Goal: Transaction & Acquisition: Purchase product/service

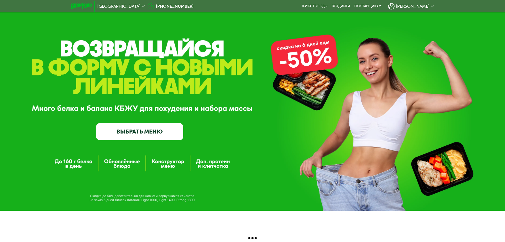
click at [425, 5] on span "[PERSON_NAME]" at bounding box center [413, 6] width 34 height 4
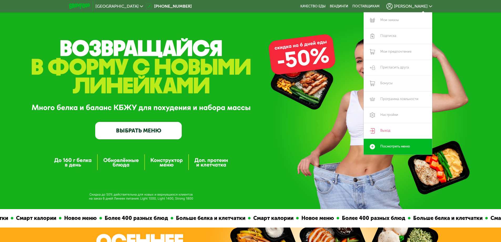
click at [388, 86] on link "Бонусы" at bounding box center [398, 84] width 68 height 16
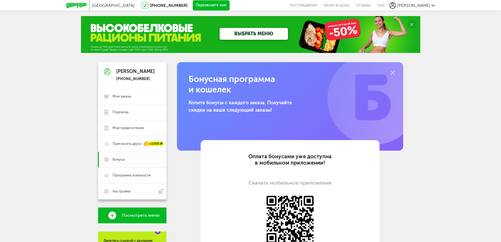
scroll to position [26, 0]
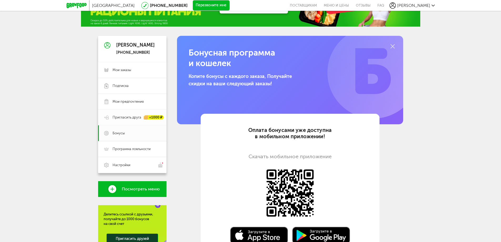
click at [142, 118] on div "+1000 ₽" at bounding box center [151, 117] width 25 height 4
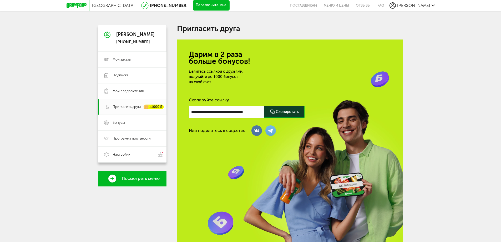
click at [276, 111] on div at bounding box center [284, 112] width 41 height 12
click at [121, 59] on span "Мои заказы" at bounding box center [122, 59] width 19 height 5
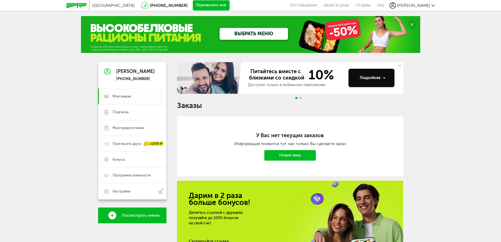
click at [120, 94] on span "Мои заказы" at bounding box center [122, 96] width 19 height 5
click at [257, 33] on link "ВЫБРАТЬ МЕНЮ" at bounding box center [254, 34] width 68 height 12
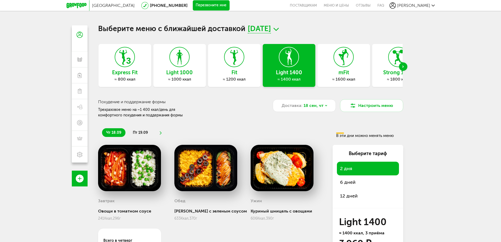
click at [404, 66] on icon "Next slide" at bounding box center [403, 67] width 1 height 2
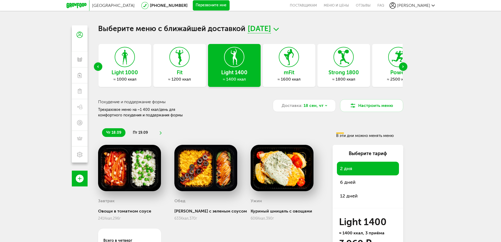
click at [404, 66] on icon "Next slide" at bounding box center [403, 67] width 1 height 2
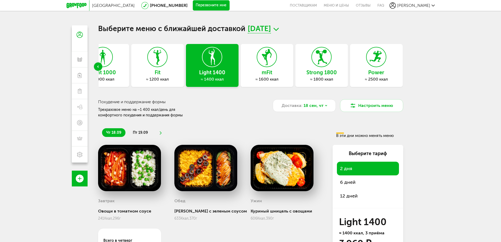
click at [208, 68] on div "Light 1400 ≈ 1400 ккал" at bounding box center [212, 65] width 53 height 43
click at [346, 182] on span "6 дней" at bounding box center [368, 181] width 56 height 7
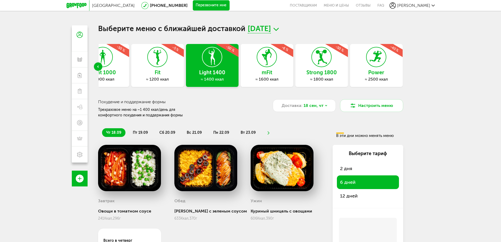
click at [215, 133] on span "пн 22.09" at bounding box center [221, 132] width 16 height 4
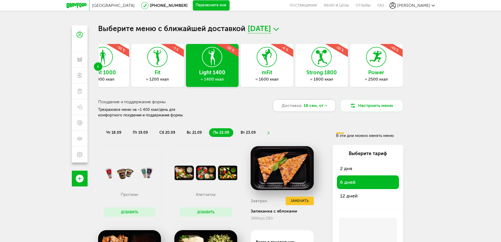
click at [319, 106] on span "18 сен, чт" at bounding box center [314, 105] width 20 height 6
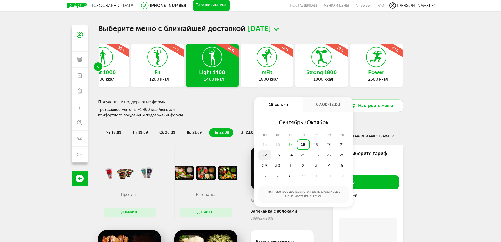
click at [266, 154] on div "22" at bounding box center [264, 155] width 13 height 11
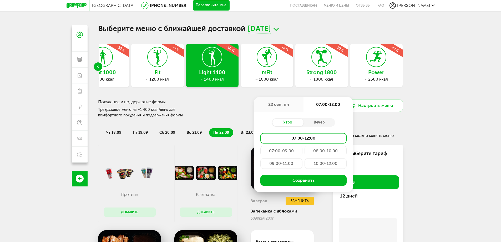
click at [282, 151] on div "07:00-09:00" at bounding box center [281, 150] width 42 height 11
click at [289, 163] on div "09:00-11:00" at bounding box center [281, 163] width 42 height 11
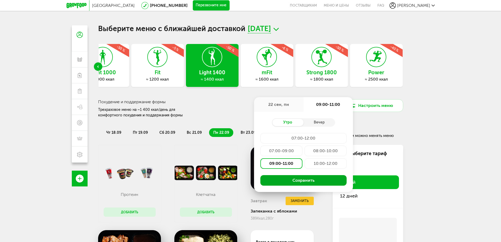
click at [295, 180] on button "Сохранить" at bounding box center [303, 180] width 86 height 11
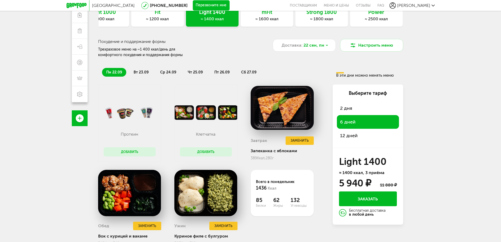
scroll to position [28, 0]
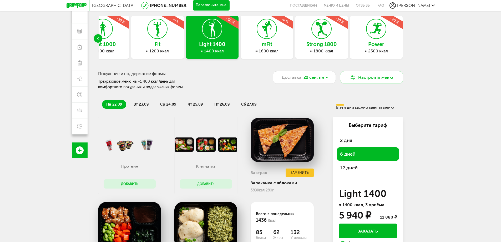
click at [137, 104] on span "вт 23.09" at bounding box center [141, 104] width 15 height 4
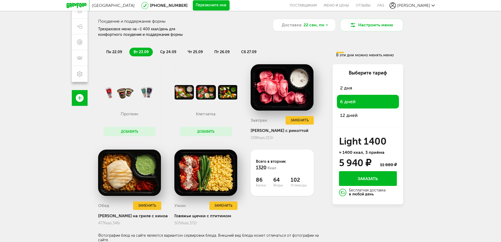
scroll to position [81, 0]
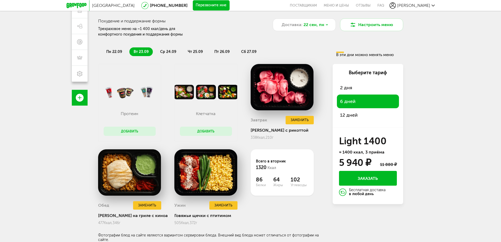
click at [166, 51] on span "ср 24.09" at bounding box center [168, 51] width 16 height 4
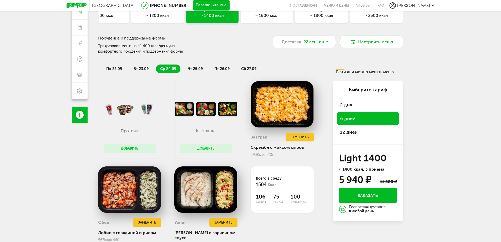
scroll to position [54, 0]
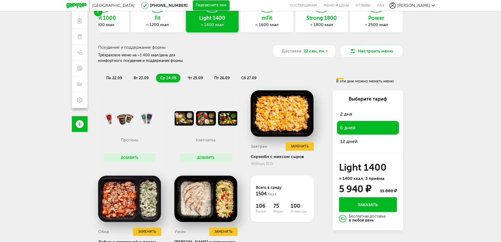
click at [196, 77] on span "чт 25.09" at bounding box center [195, 78] width 15 height 4
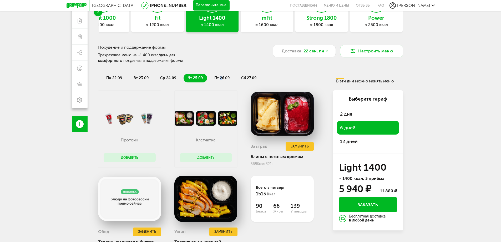
click at [220, 77] on span "пт 26.09" at bounding box center [221, 78] width 15 height 4
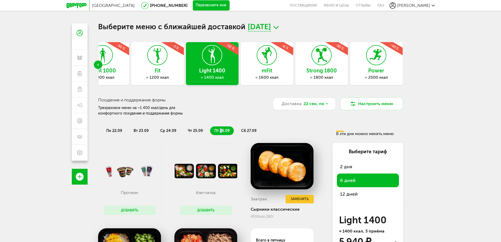
scroll to position [0, 0]
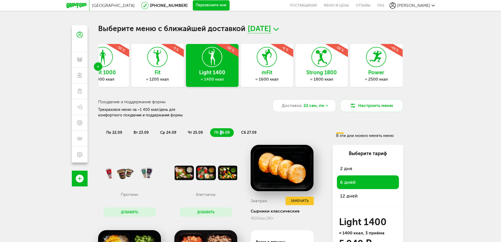
click at [324, 67] on div at bounding box center [322, 57] width 20 height 20
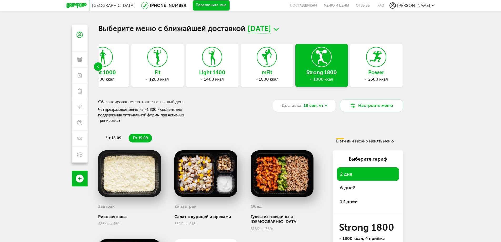
click at [350, 184] on span "6 дней" at bounding box center [368, 187] width 56 height 7
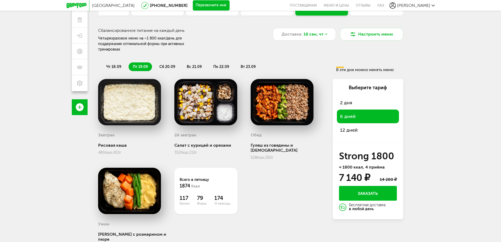
scroll to position [79, 0]
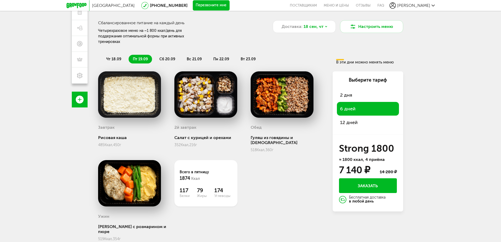
click at [190, 57] on span "вс 21.09" at bounding box center [194, 59] width 15 height 4
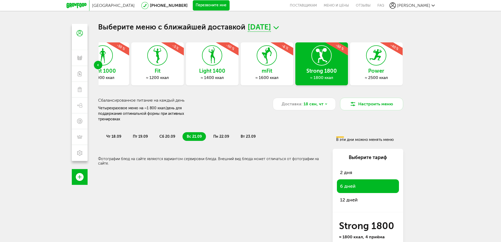
scroll to position [0, 0]
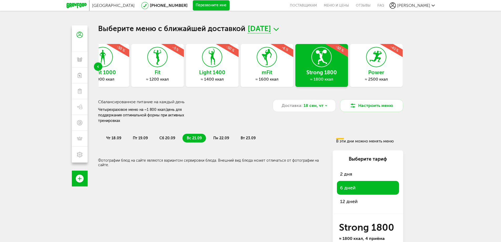
click at [215, 136] on span "пн 22.09" at bounding box center [221, 138] width 16 height 4
click at [326, 103] on div "Доставка: [DATE]" at bounding box center [304, 105] width 63 height 13
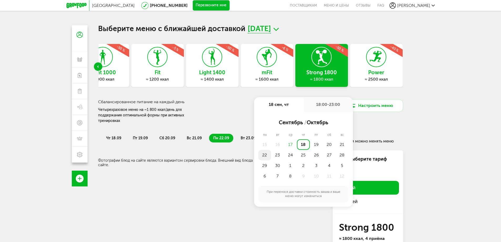
click at [265, 156] on div "22" at bounding box center [264, 155] width 13 height 11
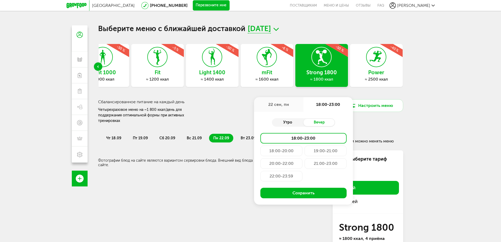
click at [291, 122] on div "Утро" at bounding box center [288, 122] width 32 height 7
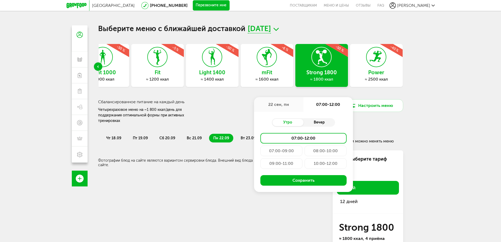
click at [320, 121] on div "Вечер" at bounding box center [320, 122] width 32 height 7
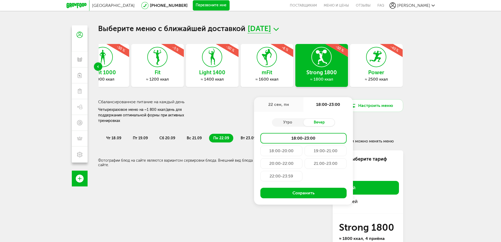
click at [279, 151] on div "18:00-20:00" at bounding box center [281, 150] width 42 height 11
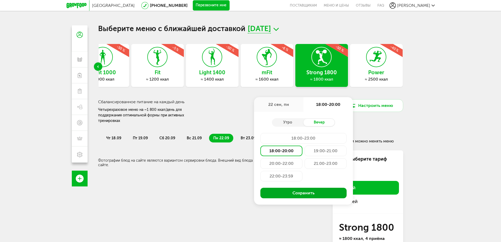
click at [293, 192] on button "Сохранить" at bounding box center [303, 193] width 86 height 11
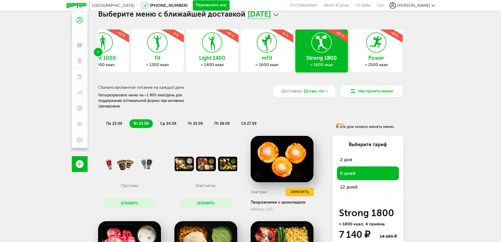
scroll to position [26, 0]
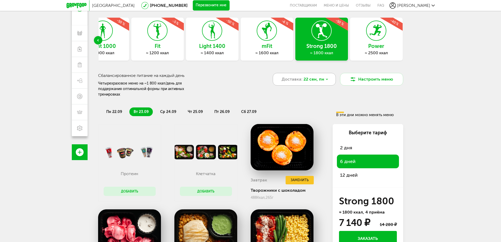
click at [321, 78] on span "22 сен, пн" at bounding box center [314, 79] width 21 height 6
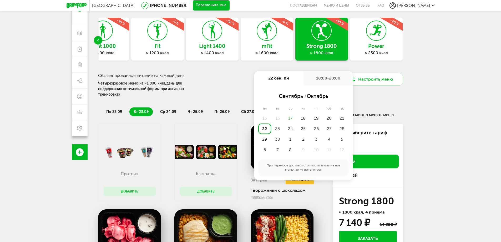
click at [342, 117] on div "21" at bounding box center [342, 118] width 13 height 11
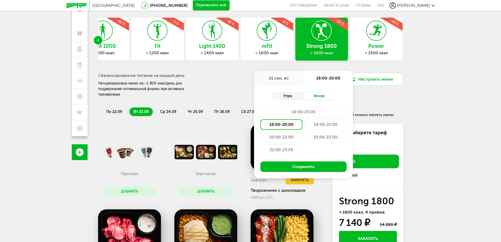
click at [285, 96] on div "Утро" at bounding box center [288, 95] width 32 height 7
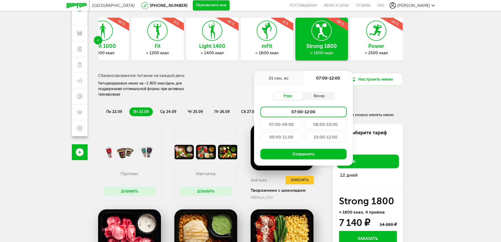
drag, startPoint x: 287, startPoint y: 123, endPoint x: 294, endPoint y: 125, distance: 7.2
click at [287, 123] on div "07:00-09:00" at bounding box center [281, 124] width 42 height 11
click at [288, 137] on div "09:00-11:00" at bounding box center [281, 137] width 42 height 11
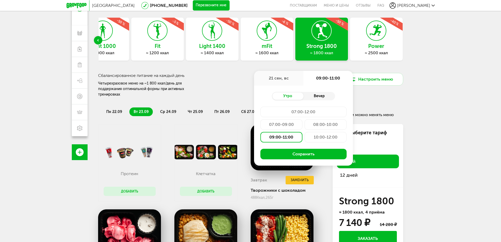
click at [317, 95] on div "Вечер" at bounding box center [320, 95] width 32 height 7
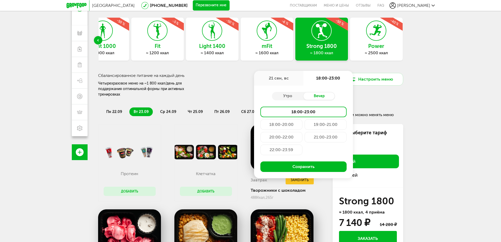
click at [284, 137] on div "20:00-22:00" at bounding box center [281, 137] width 42 height 11
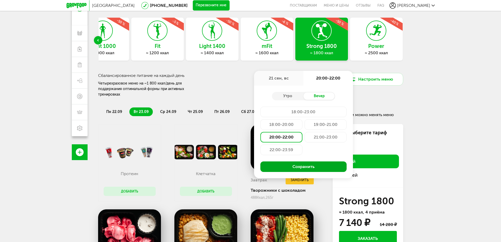
click at [300, 167] on button "Сохранить" at bounding box center [303, 166] width 86 height 11
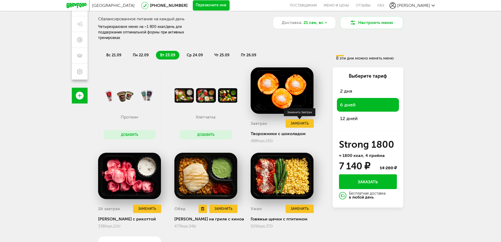
scroll to position [82, 0]
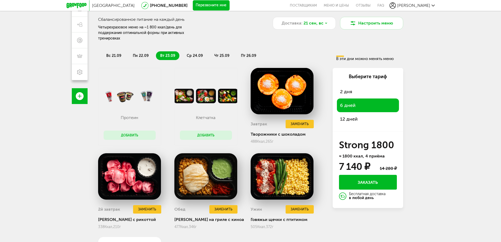
click at [138, 53] on span "пн 22.09" at bounding box center [141, 55] width 16 height 4
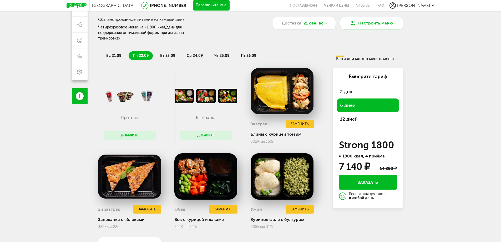
click at [192, 53] on span "ср 24.09" at bounding box center [195, 55] width 16 height 4
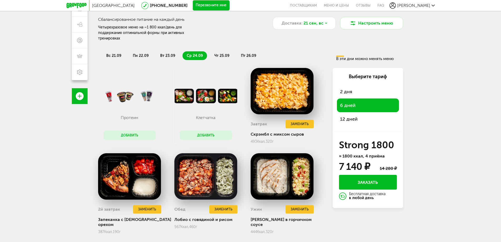
click at [218, 53] on span "чт 25.09" at bounding box center [221, 55] width 15 height 4
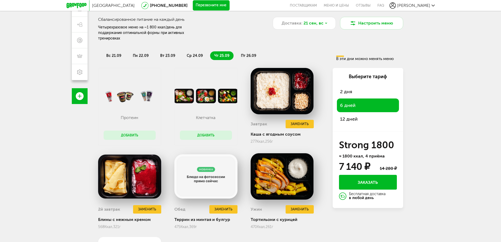
click at [247, 53] on span "пт 26.09" at bounding box center [248, 55] width 15 height 4
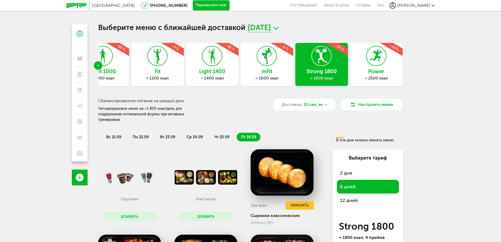
scroll to position [0, 0]
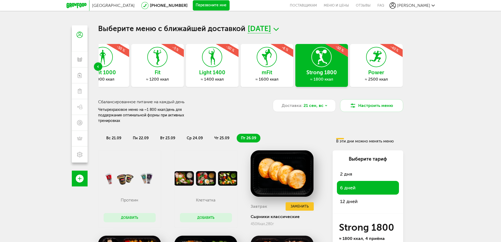
click at [99, 67] on div "Previous slide" at bounding box center [98, 66] width 8 height 8
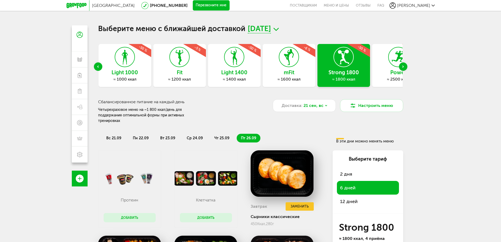
click at [382, 75] on h3 "Power" at bounding box center [398, 72] width 53 height 6
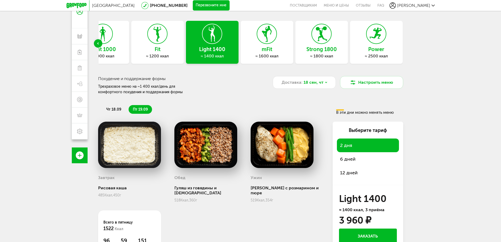
scroll to position [50, 0]
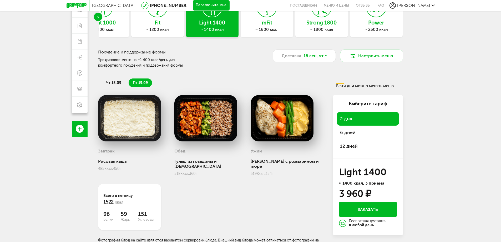
click at [348, 129] on span "6 дней" at bounding box center [368, 132] width 56 height 7
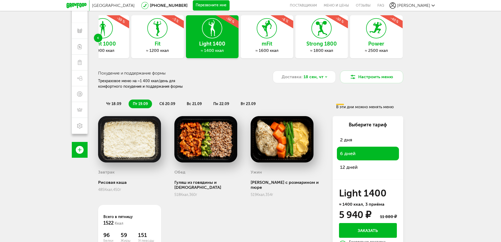
scroll to position [0, 0]
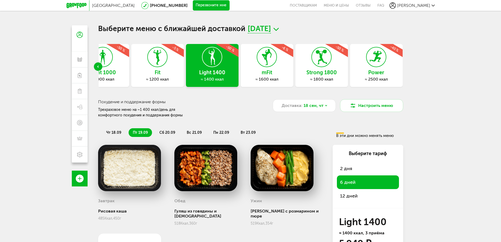
click at [375, 65] on icon at bounding box center [376, 57] width 19 height 20
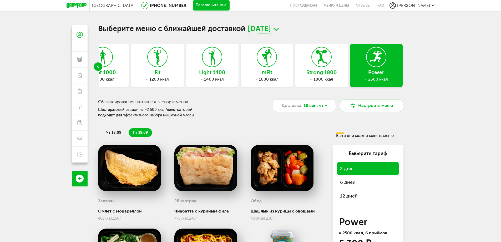
click at [348, 181] on span "6 дней" at bounding box center [368, 181] width 56 height 7
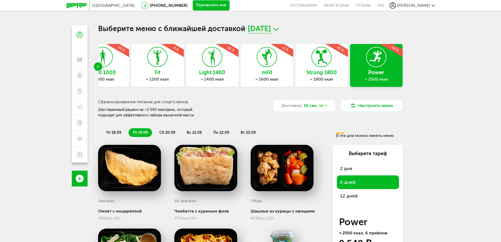
click at [322, 63] on icon at bounding box center [321, 57] width 19 height 20
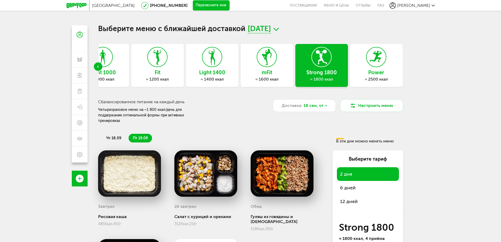
click at [349, 184] on span "6 дней" at bounding box center [368, 187] width 56 height 7
